Goal: Information Seeking & Learning: Learn about a topic

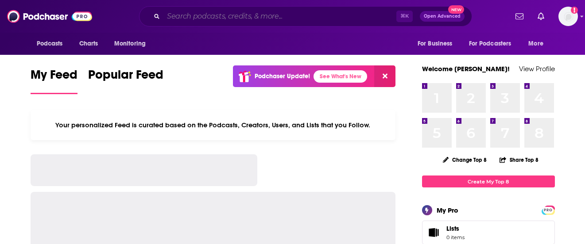
click at [251, 17] on input "Search podcasts, credits, & more..." at bounding box center [279, 16] width 233 height 14
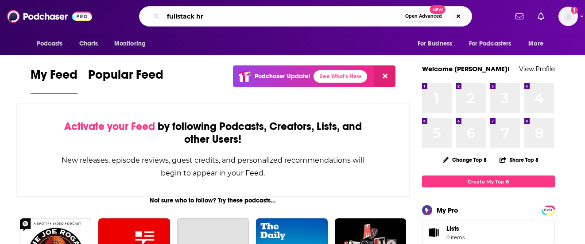
type input "fullstack hr"
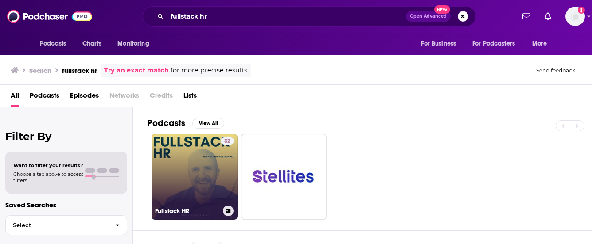
click at [208, 183] on link "32 Fullstack HR" at bounding box center [194, 177] width 86 height 86
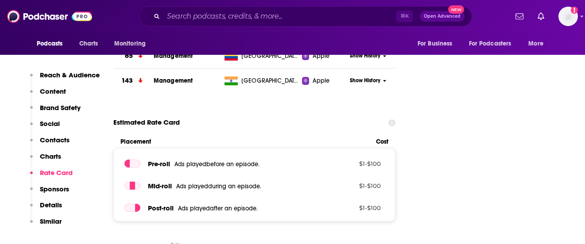
scroll to position [1091, 0]
